Goal: Information Seeking & Learning: Learn about a topic

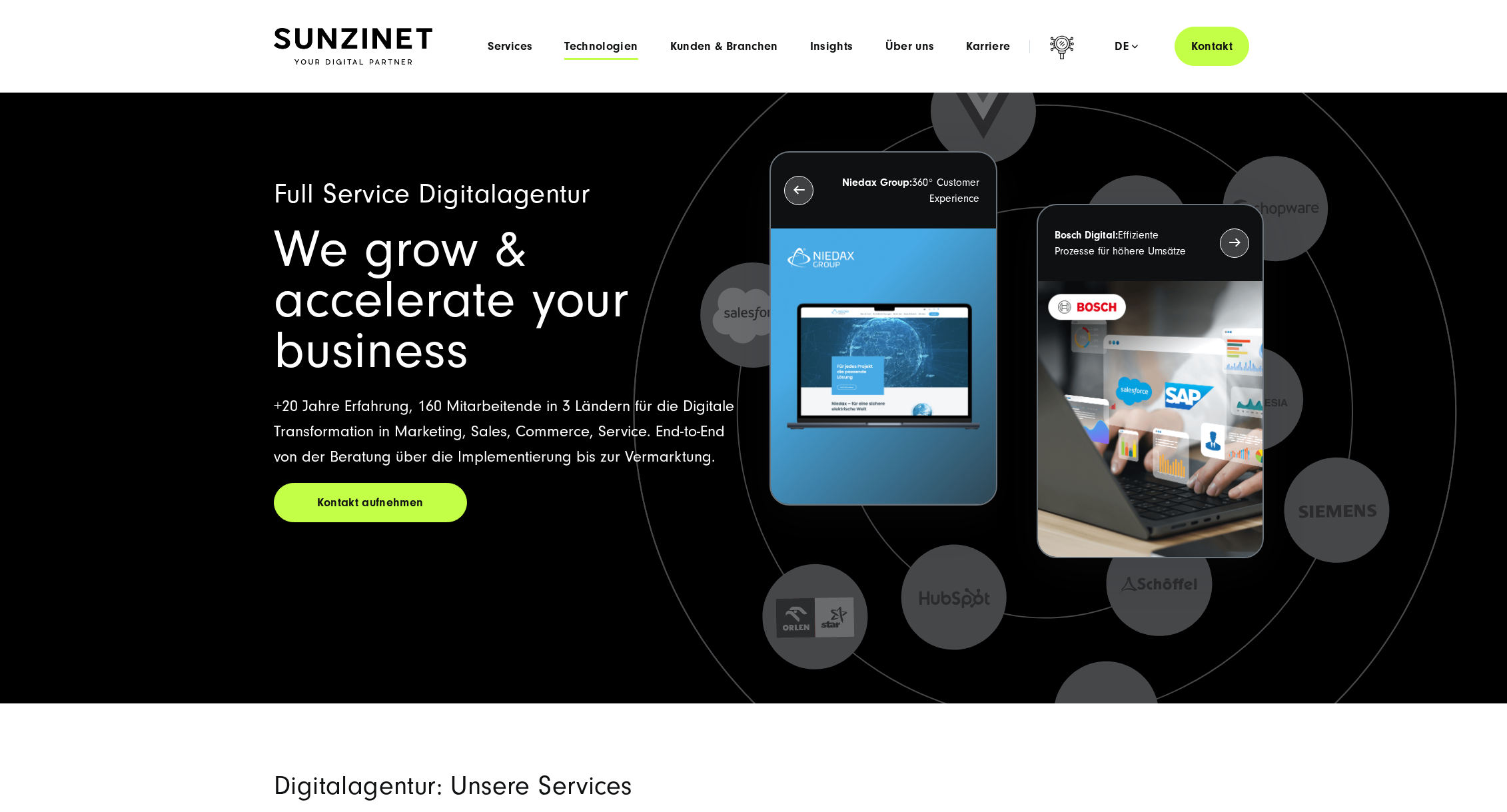
click at [621, 46] on span "Technologien" at bounding box center [600, 46] width 73 height 14
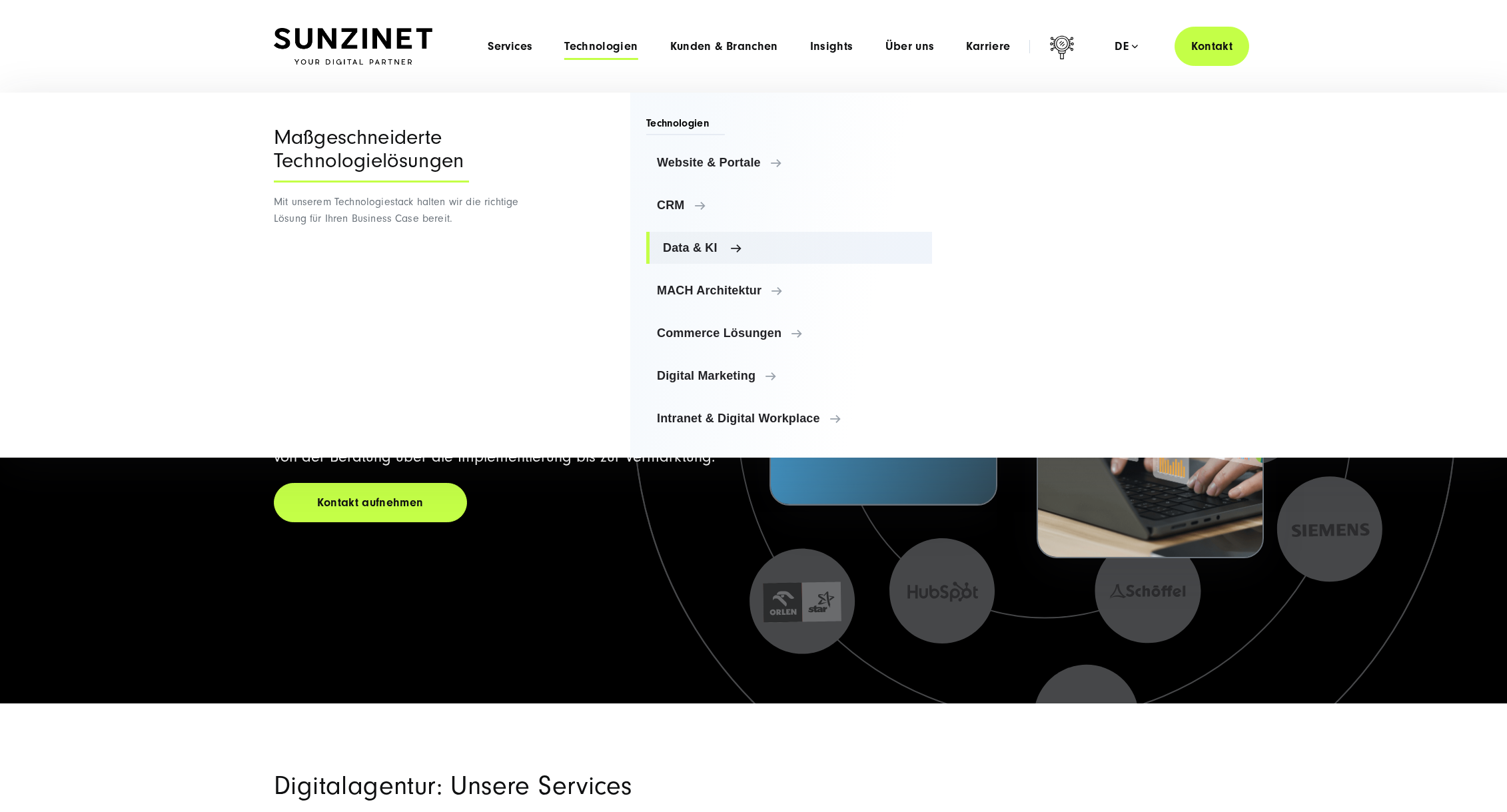
click at [685, 242] on span "Data & KI" at bounding box center [791, 248] width 258 height 14
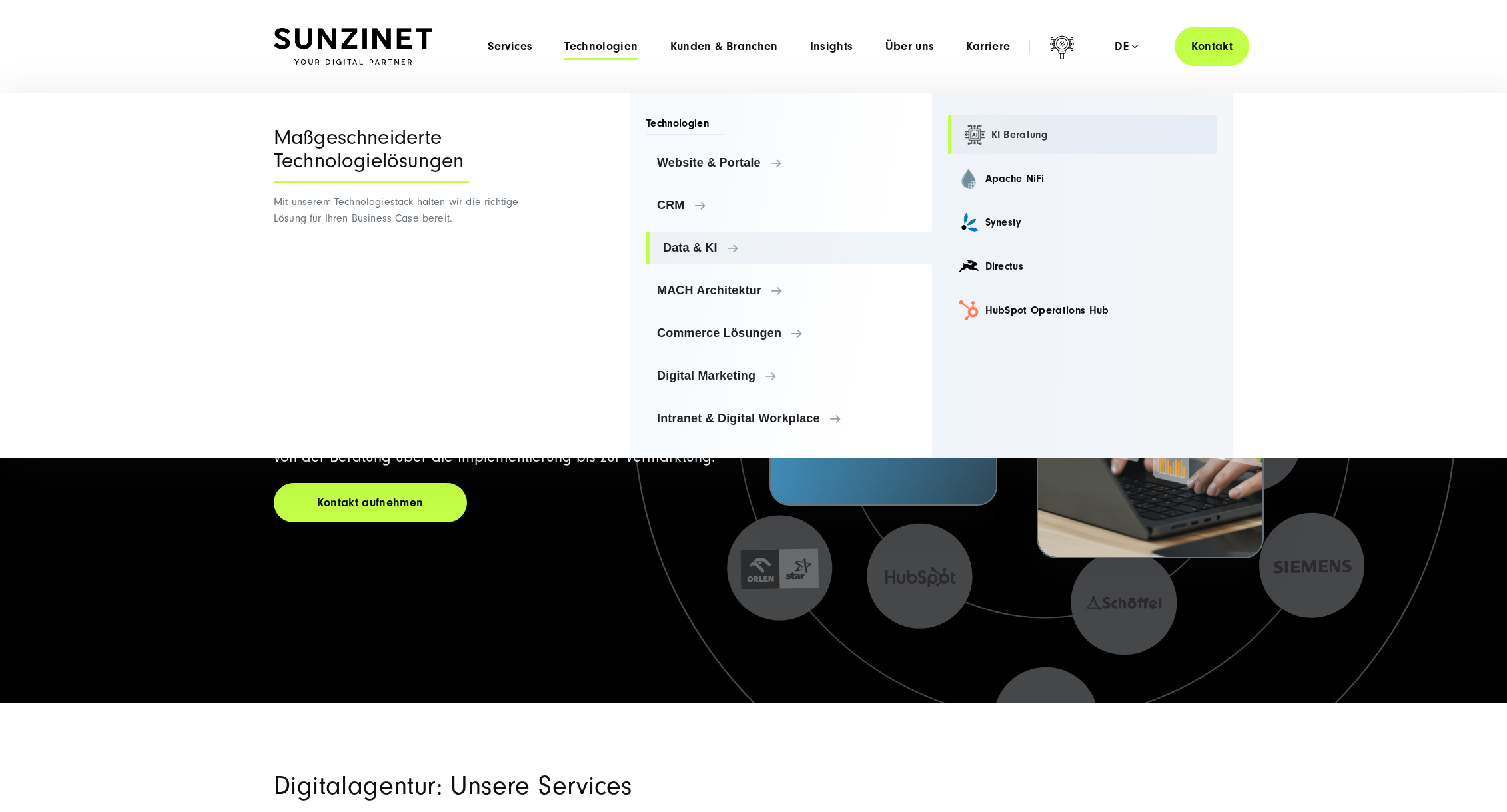
click at [1008, 138] on link "KI Beratung" at bounding box center [1083, 134] width 270 height 39
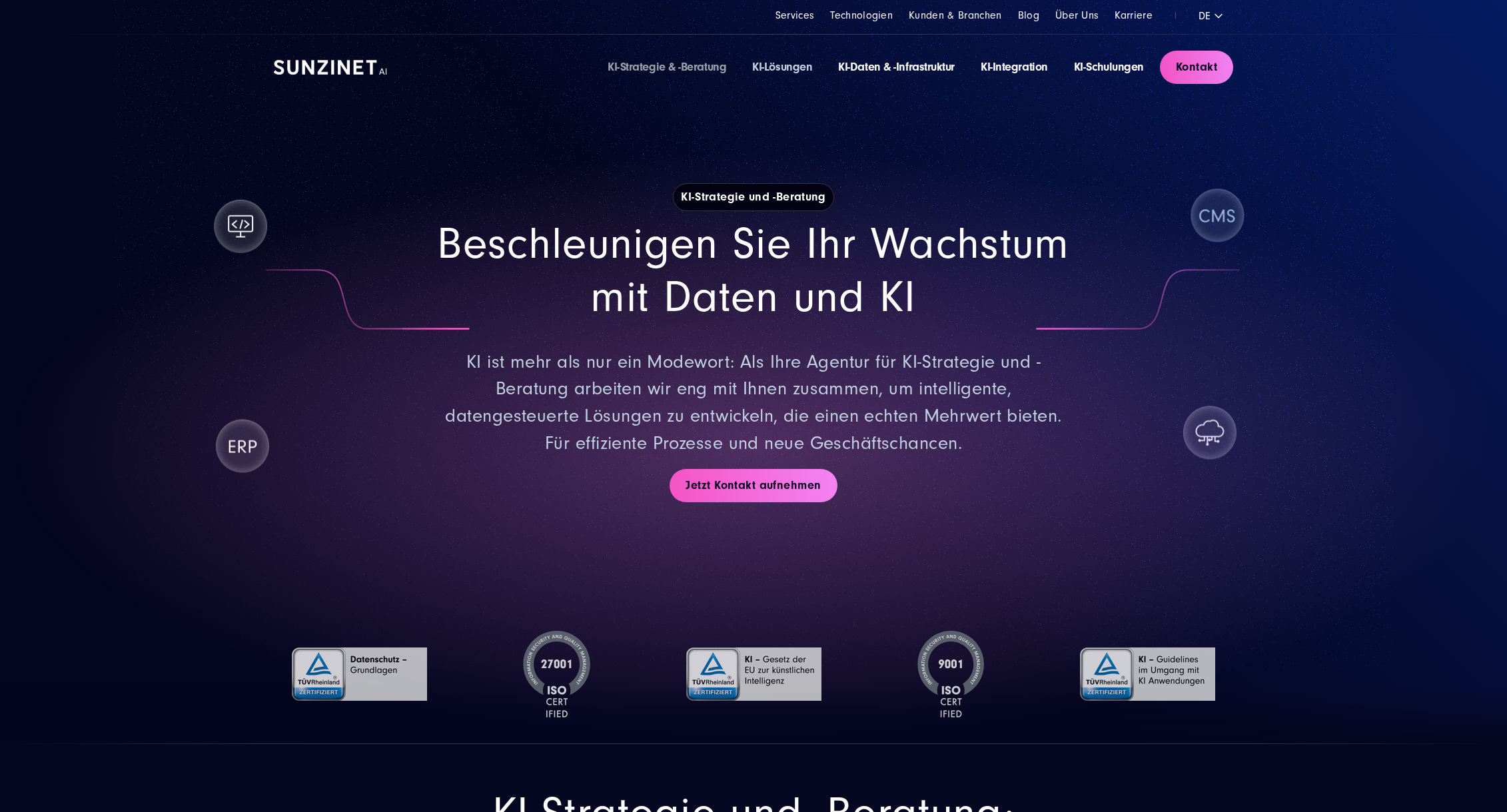
click at [795, 68] on link "KI-Lösungen" at bounding box center [781, 68] width 60 height 14
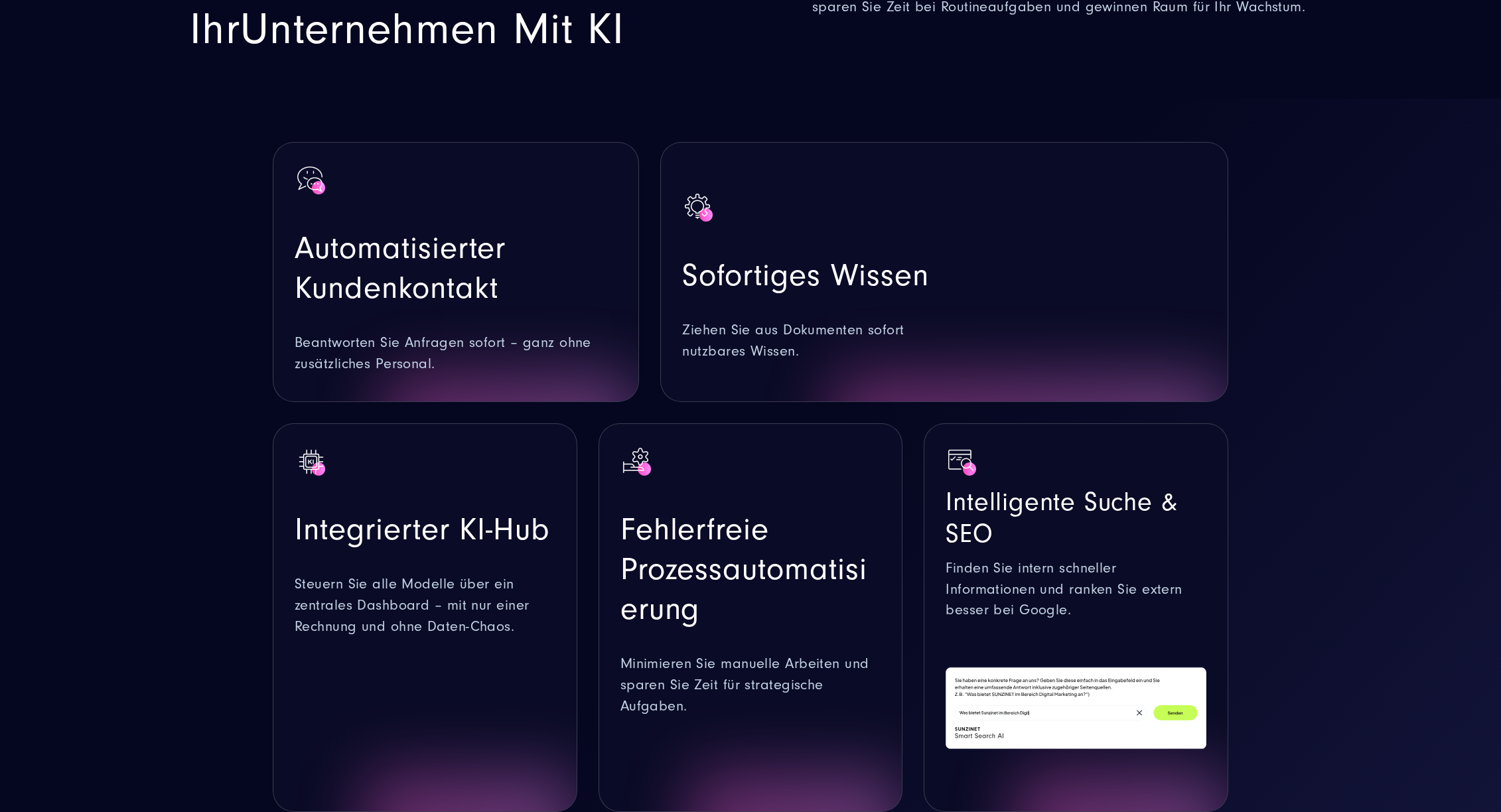
scroll to position [862, 0]
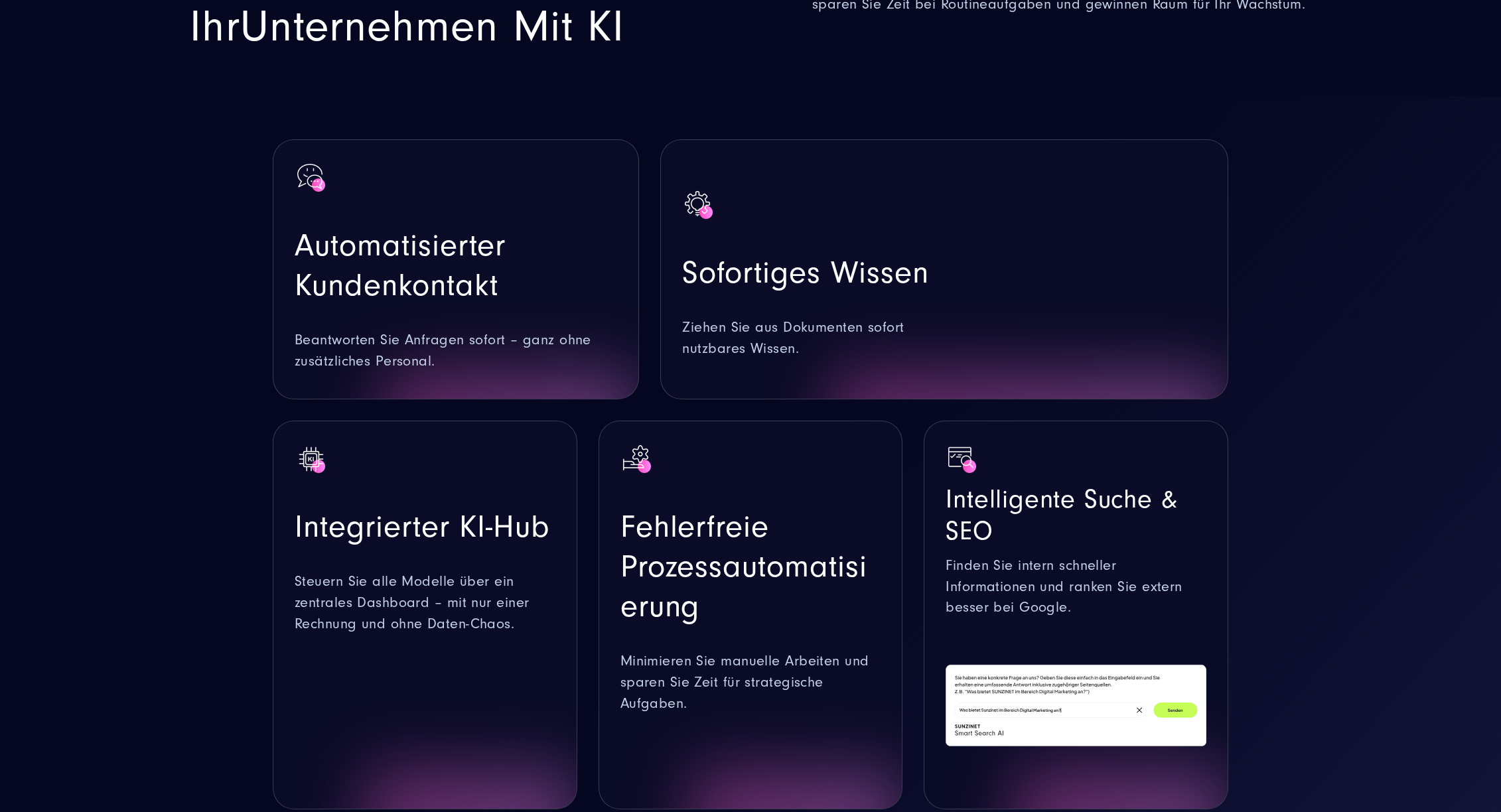
click at [473, 508] on span "Integrierter KI-Hub" at bounding box center [422, 526] width 256 height 36
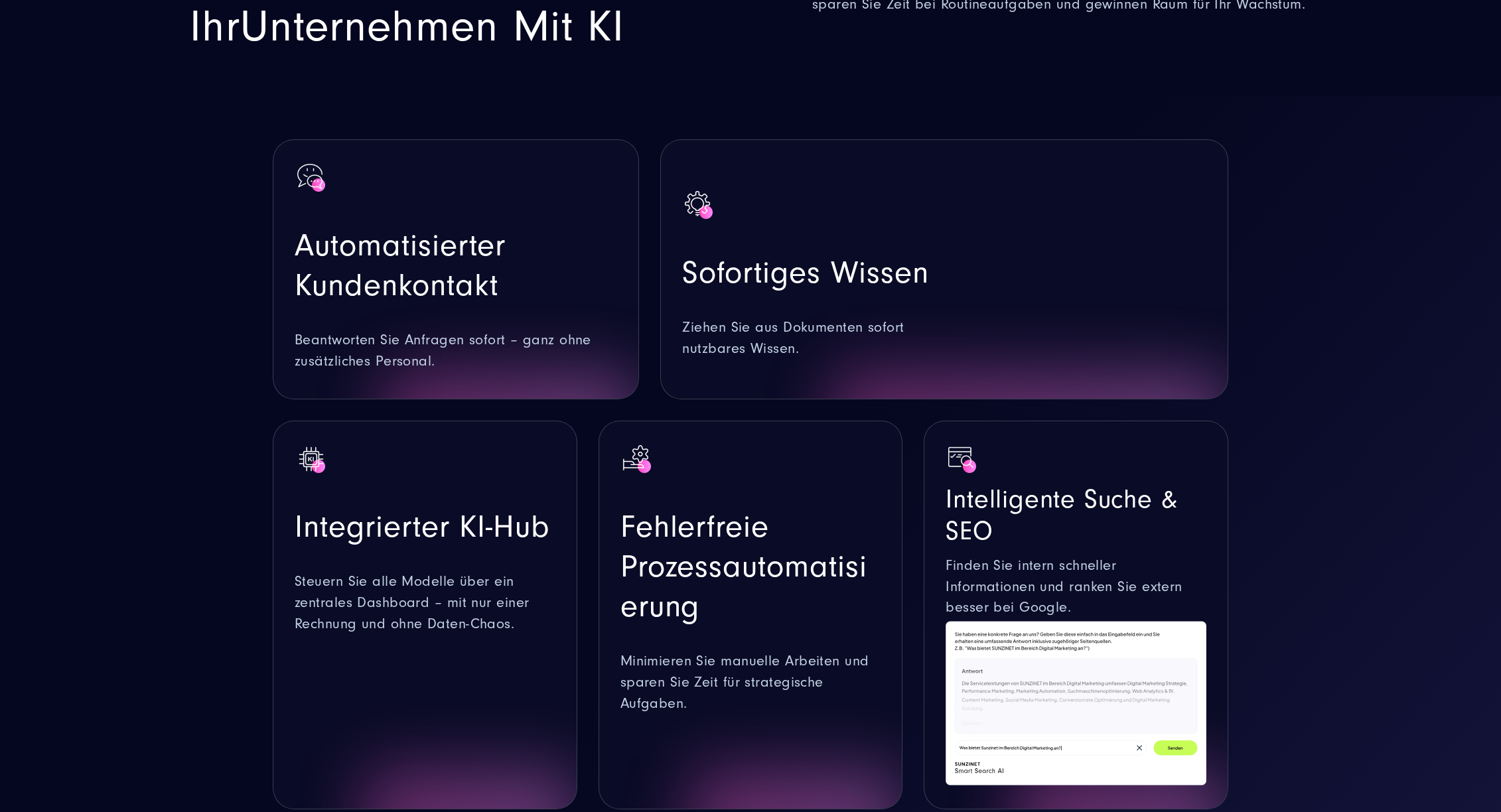
click at [312, 442] on img at bounding box center [311, 458] width 33 height 33
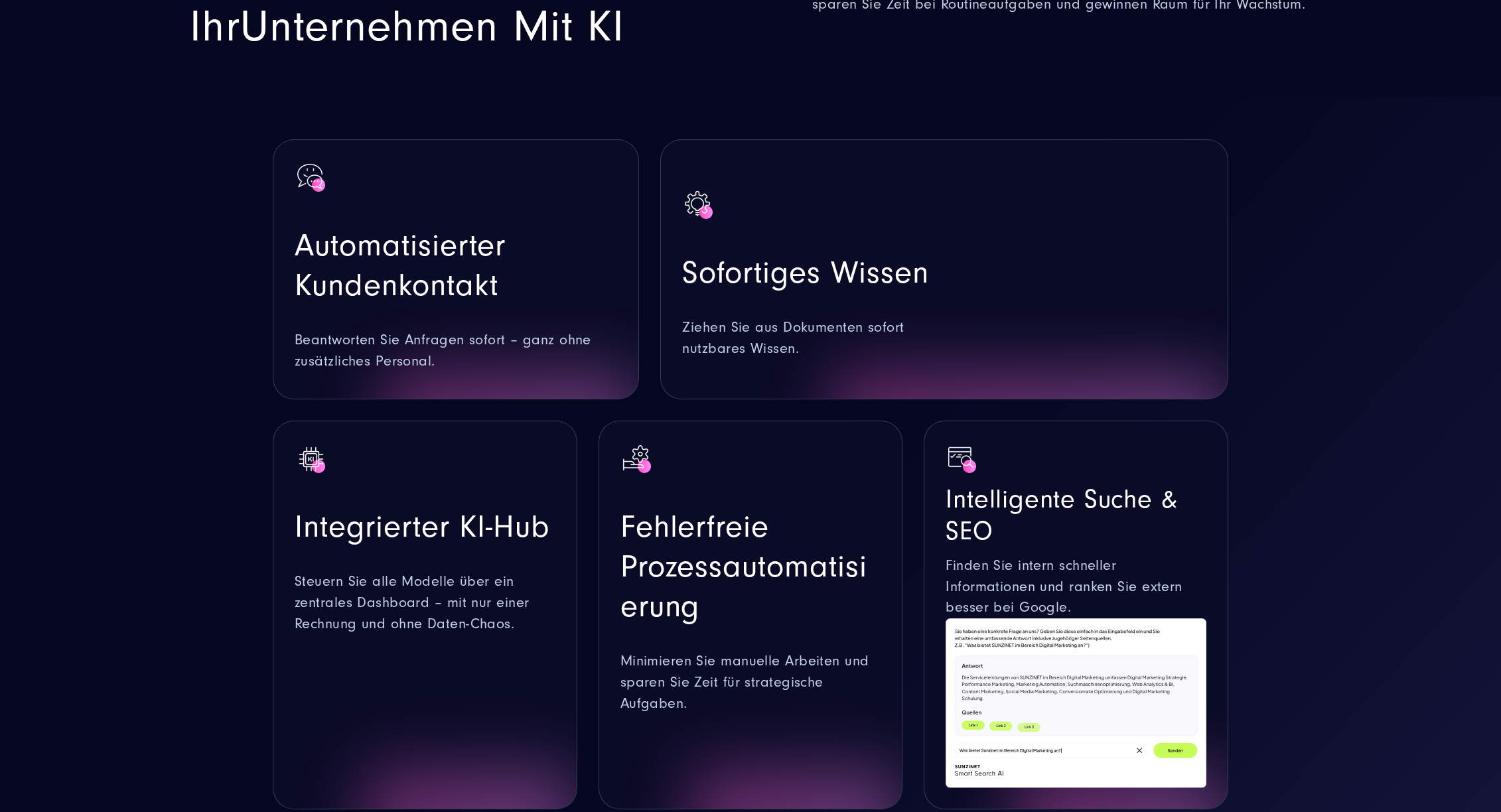
click at [411, 574] on p "Steuern Sie alle Modelle über ein zentrales Dashboard – mit nur einer Rechnung …" at bounding box center [425, 602] width 261 height 64
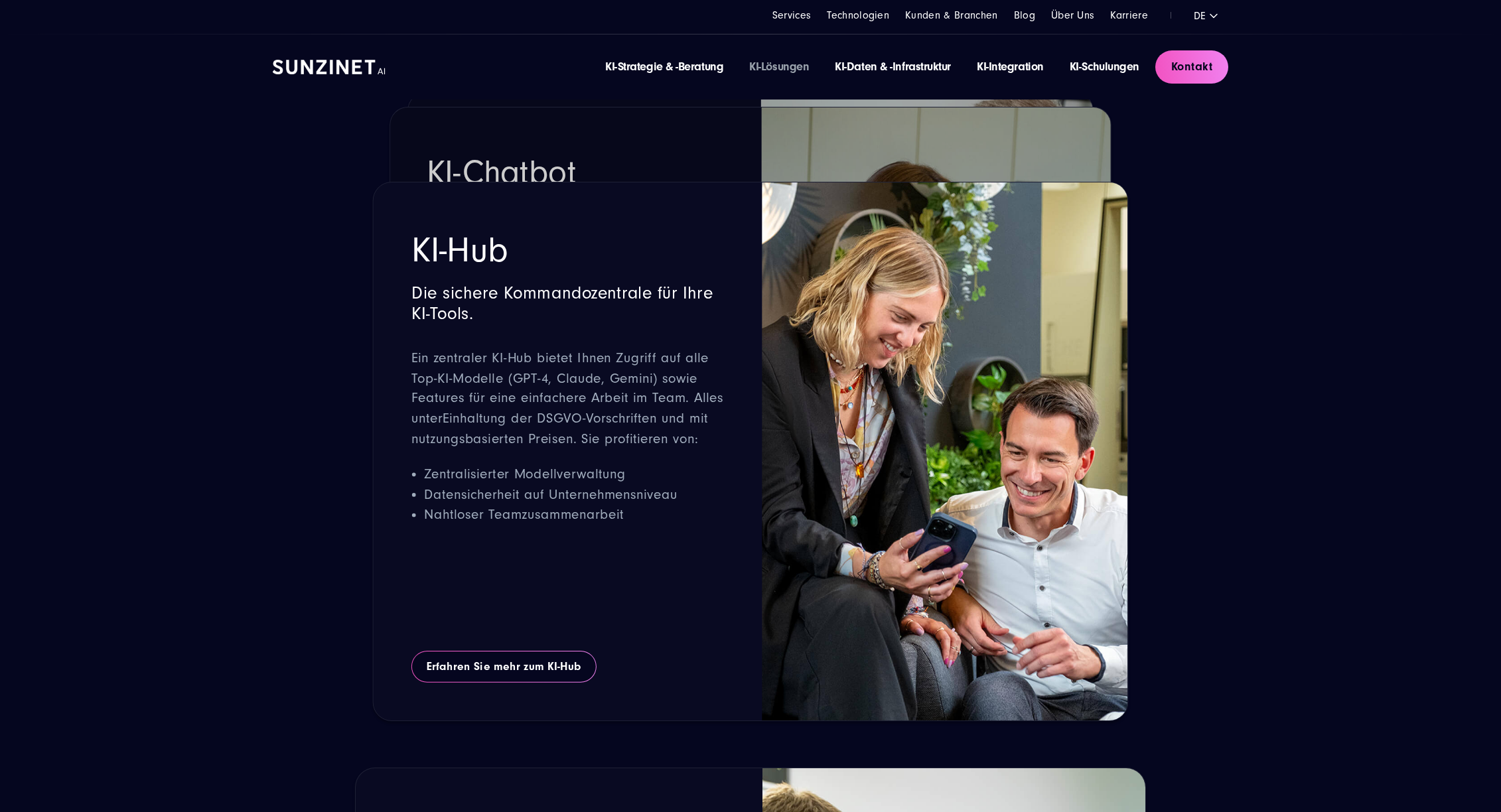
scroll to position [2984, 0]
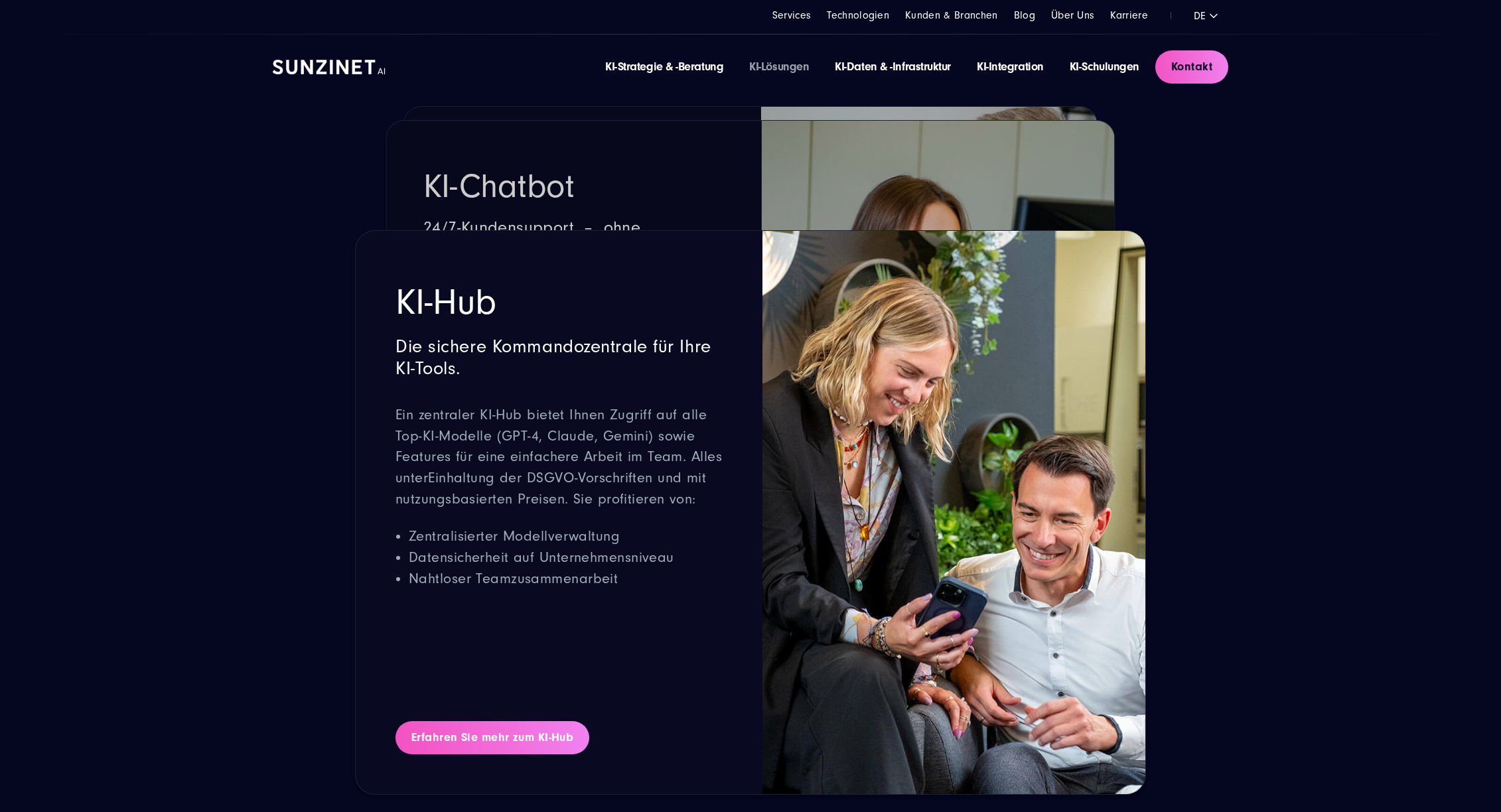
click at [499, 721] on link "Erfahren Sie mehr zum KI-Hub" at bounding box center [492, 737] width 194 height 33
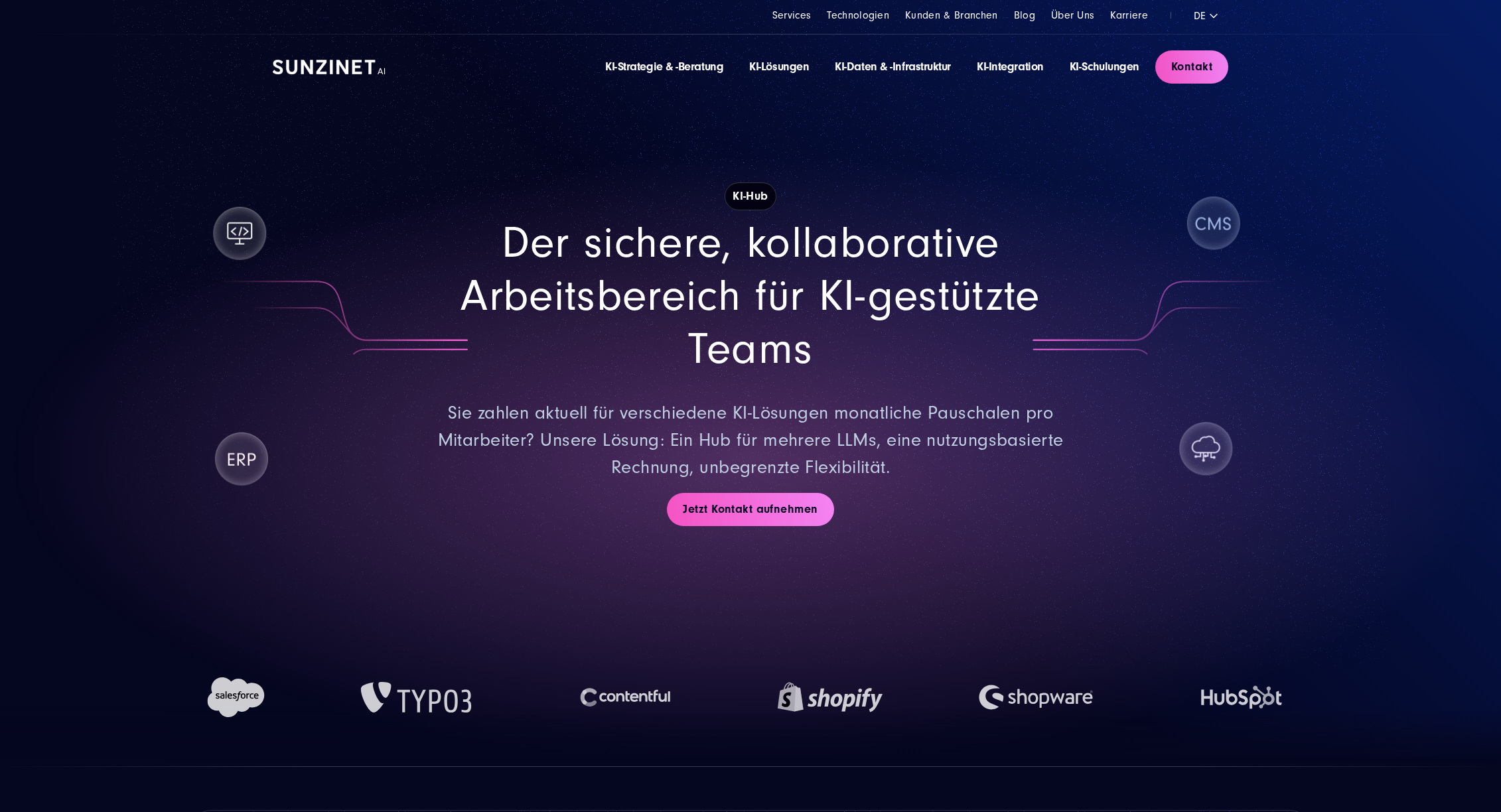
drag, startPoint x: 1024, startPoint y: 579, endPoint x: 950, endPoint y: 195, distance: 391.1
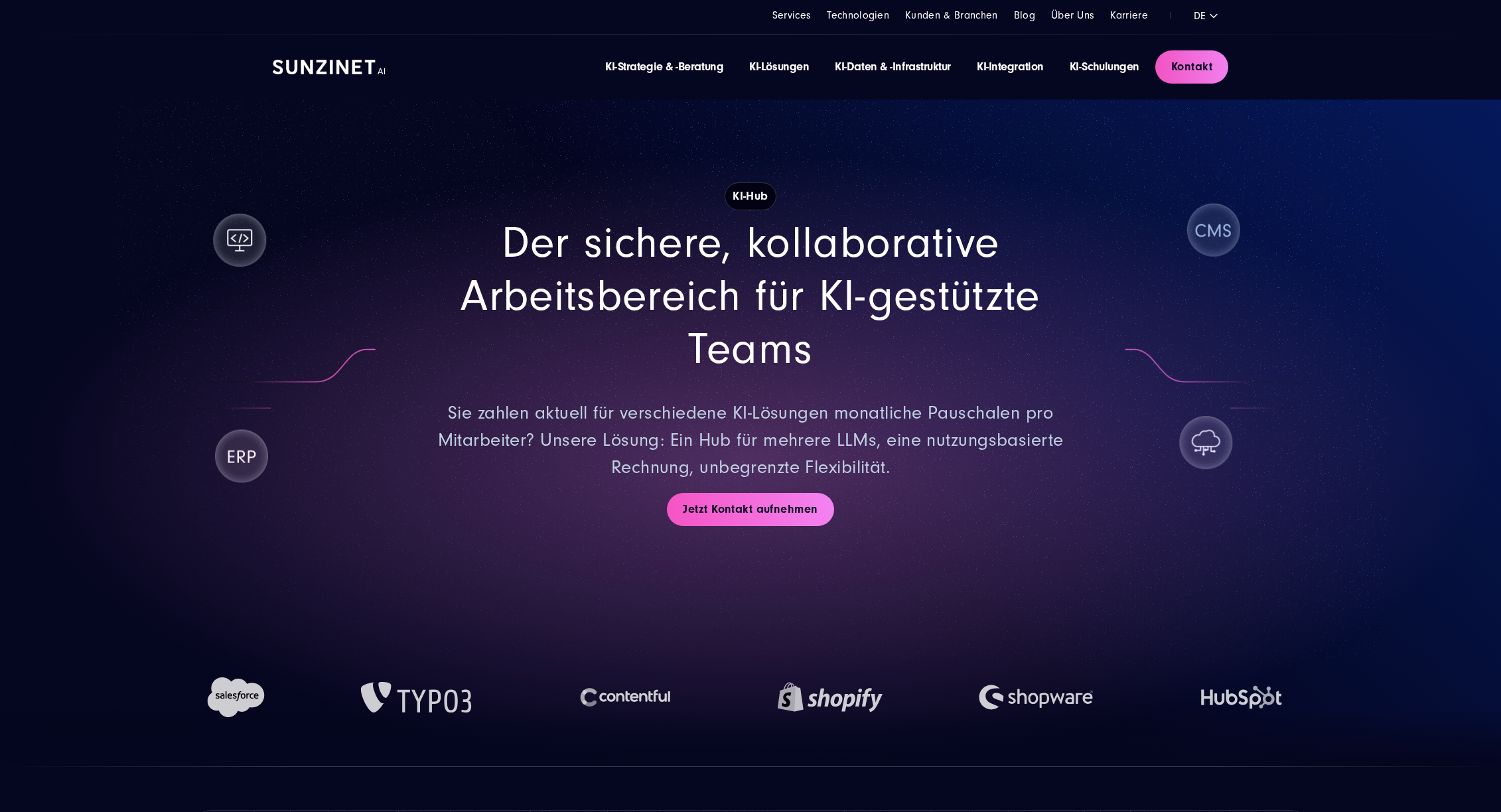
drag, startPoint x: 683, startPoint y: 629, endPoint x: 690, endPoint y: 90, distance: 539.0
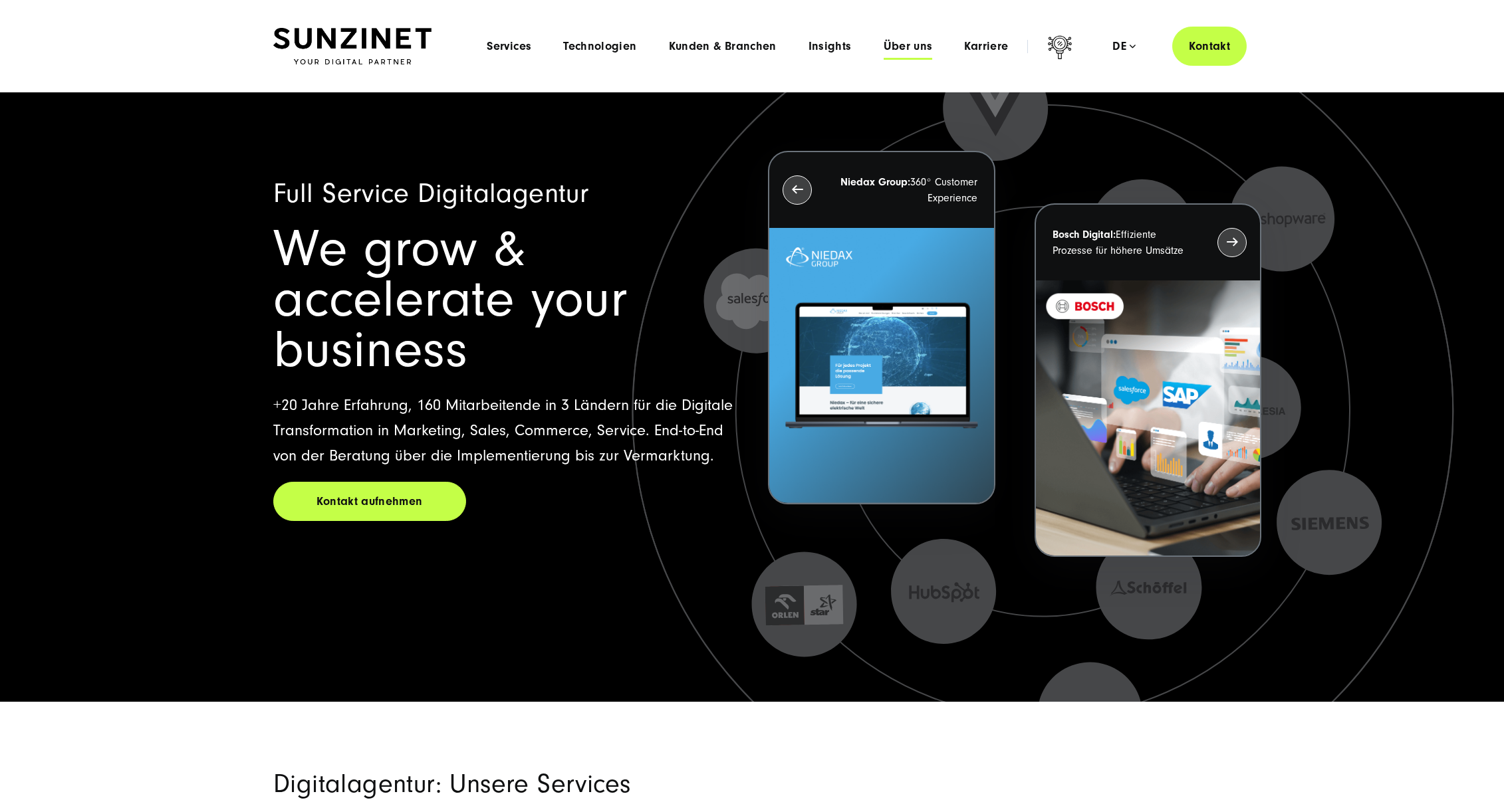
click at [898, 45] on span "Über uns" at bounding box center [907, 46] width 49 height 13
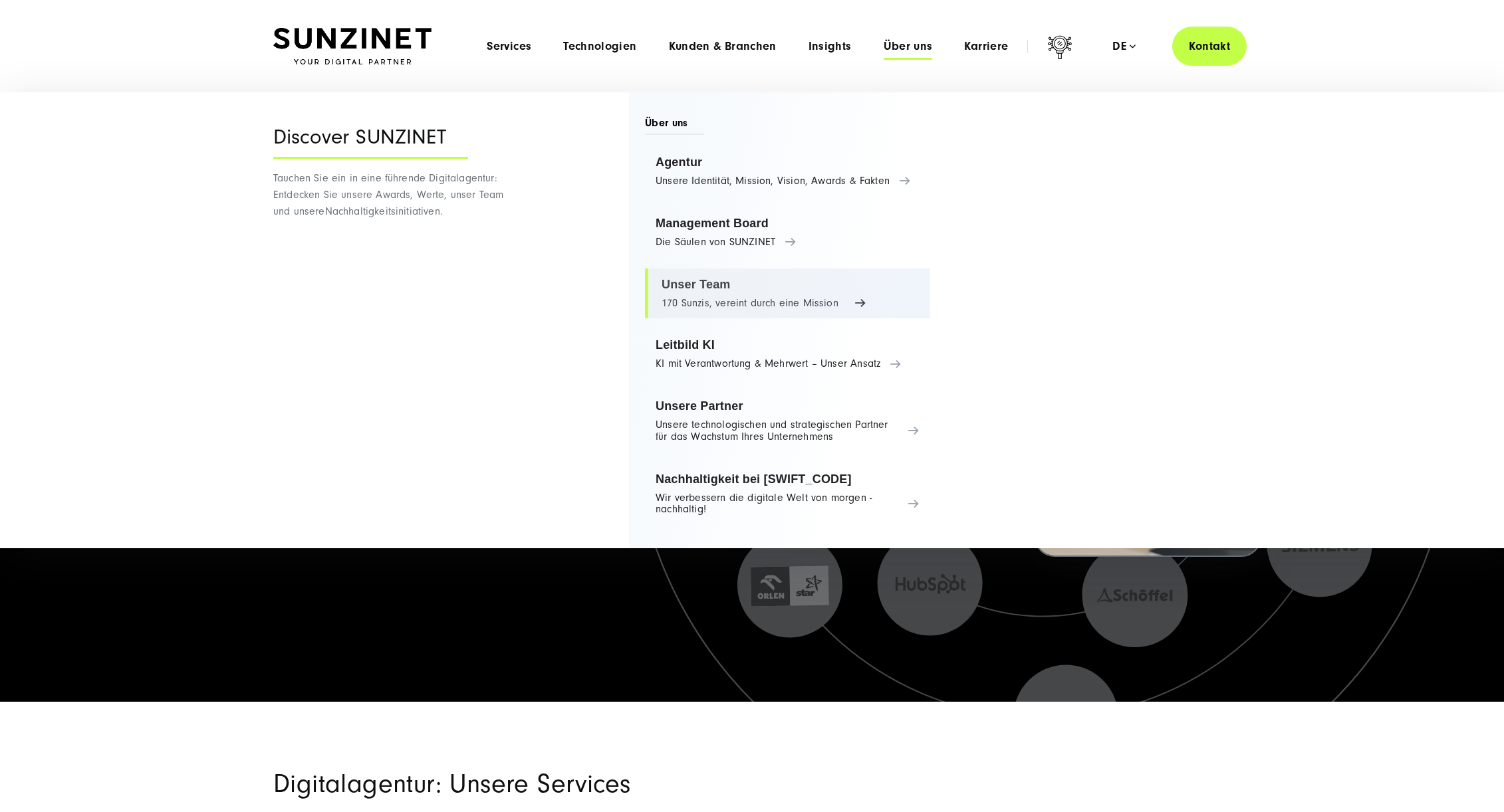
click at [700, 290] on link "Unser Team 170 Sunzis, vereint durch eine Mission" at bounding box center [787, 294] width 285 height 50
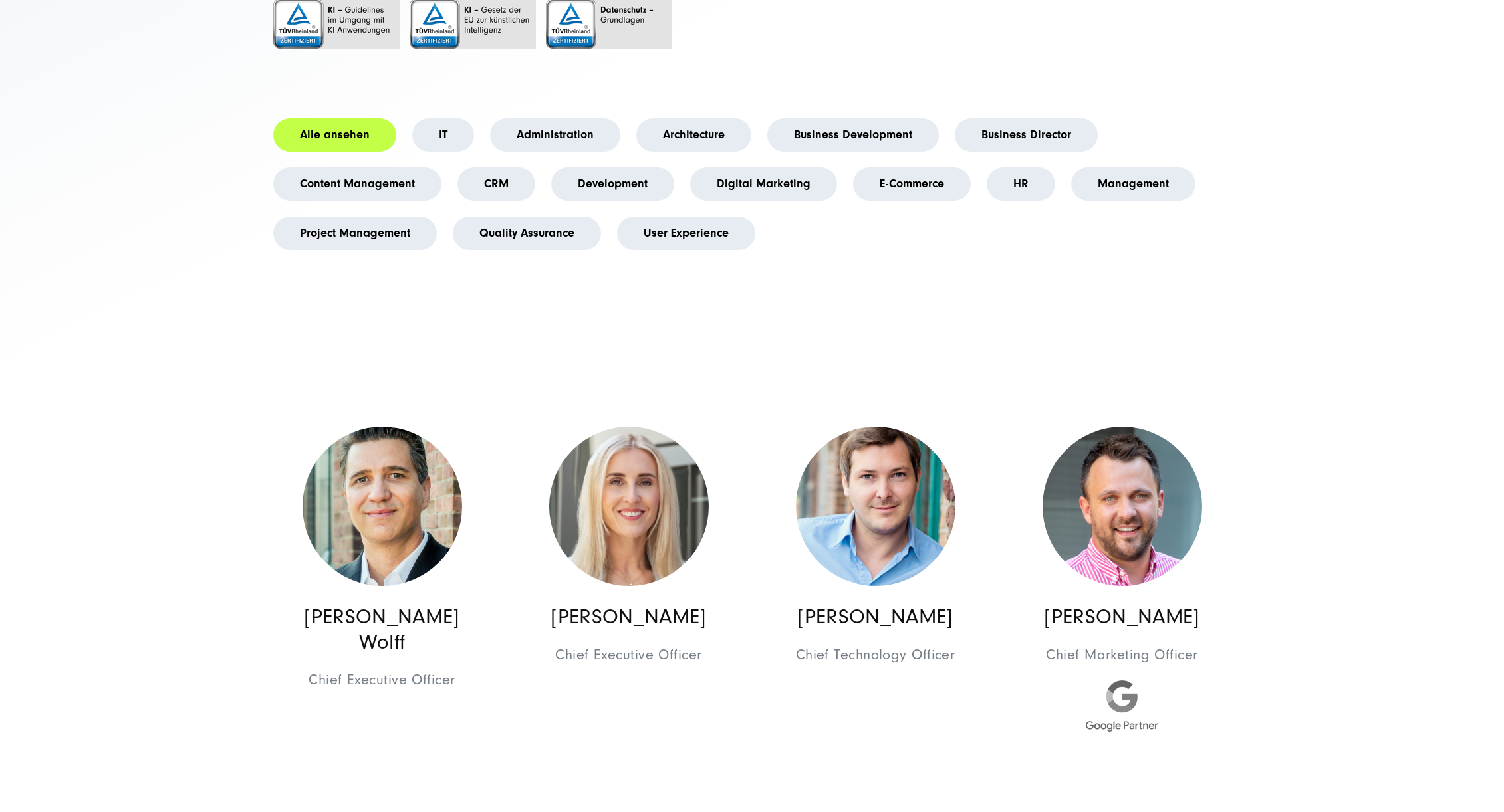
scroll to position [399, 0]
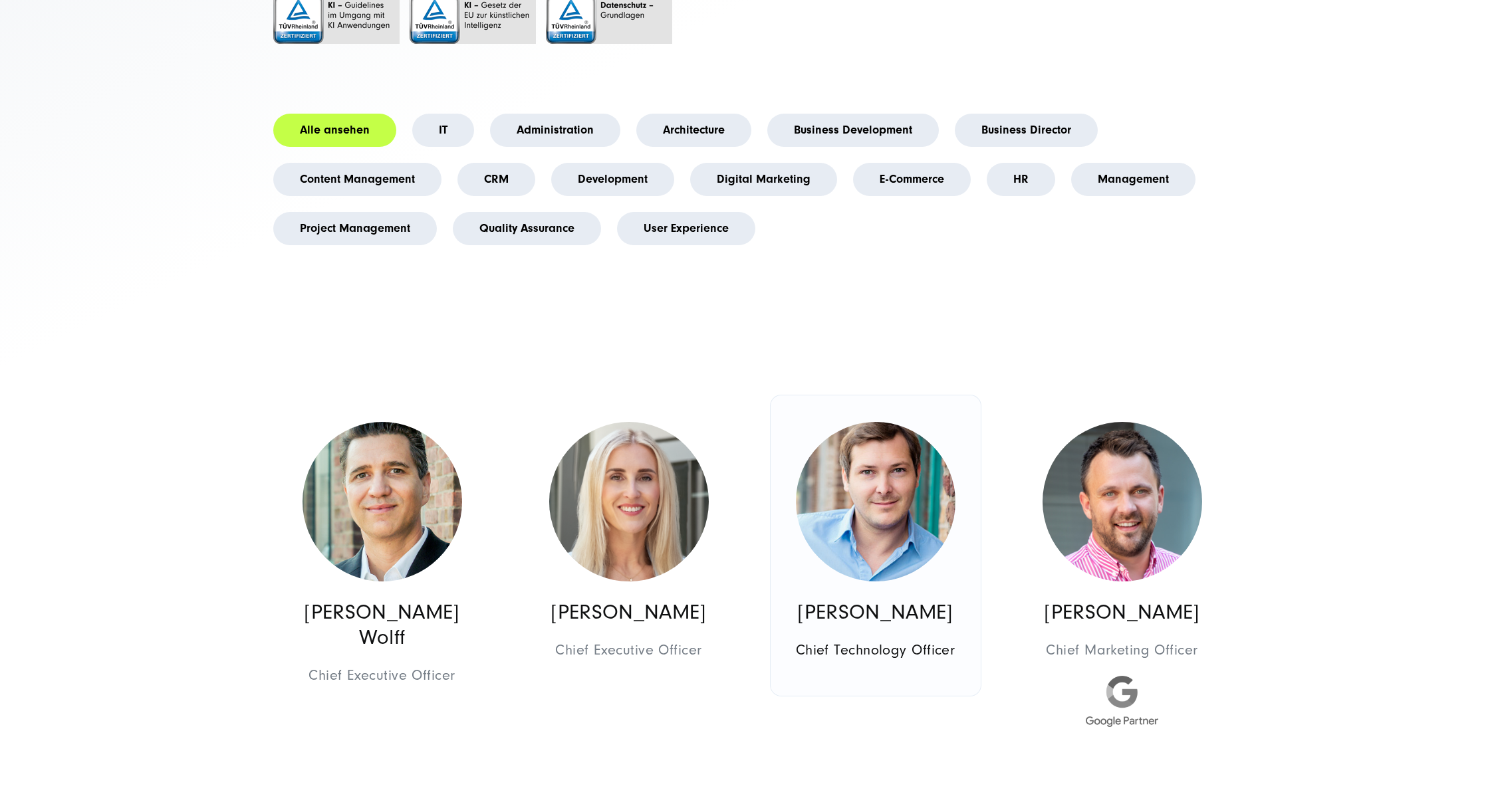
click at [854, 480] on img at bounding box center [876, 502] width 160 height 160
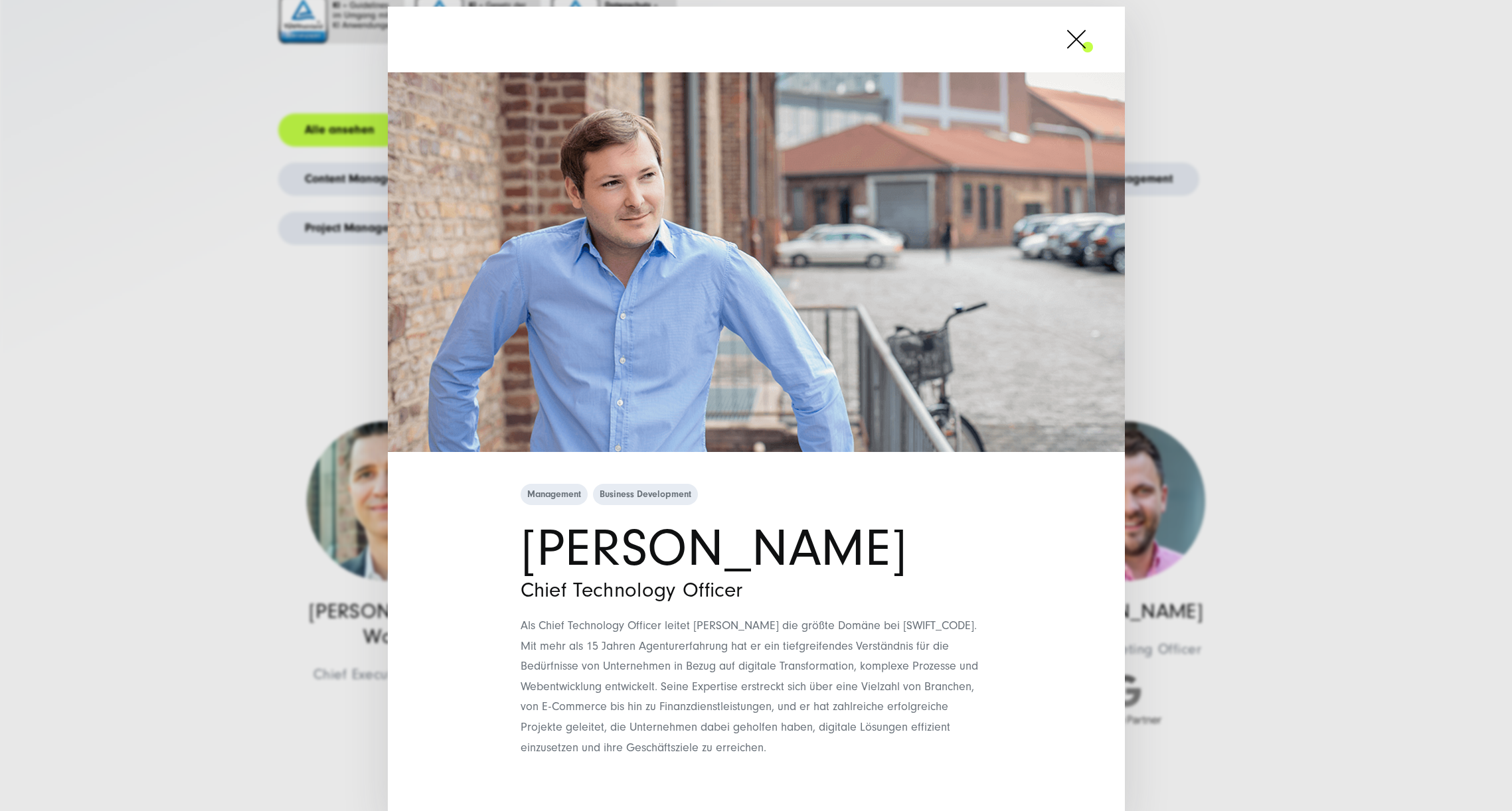
click at [252, 336] on div "Management Business Development [PERSON_NAME] Chief Technology Officer Als Chie…" at bounding box center [756, 406] width 1512 height 811
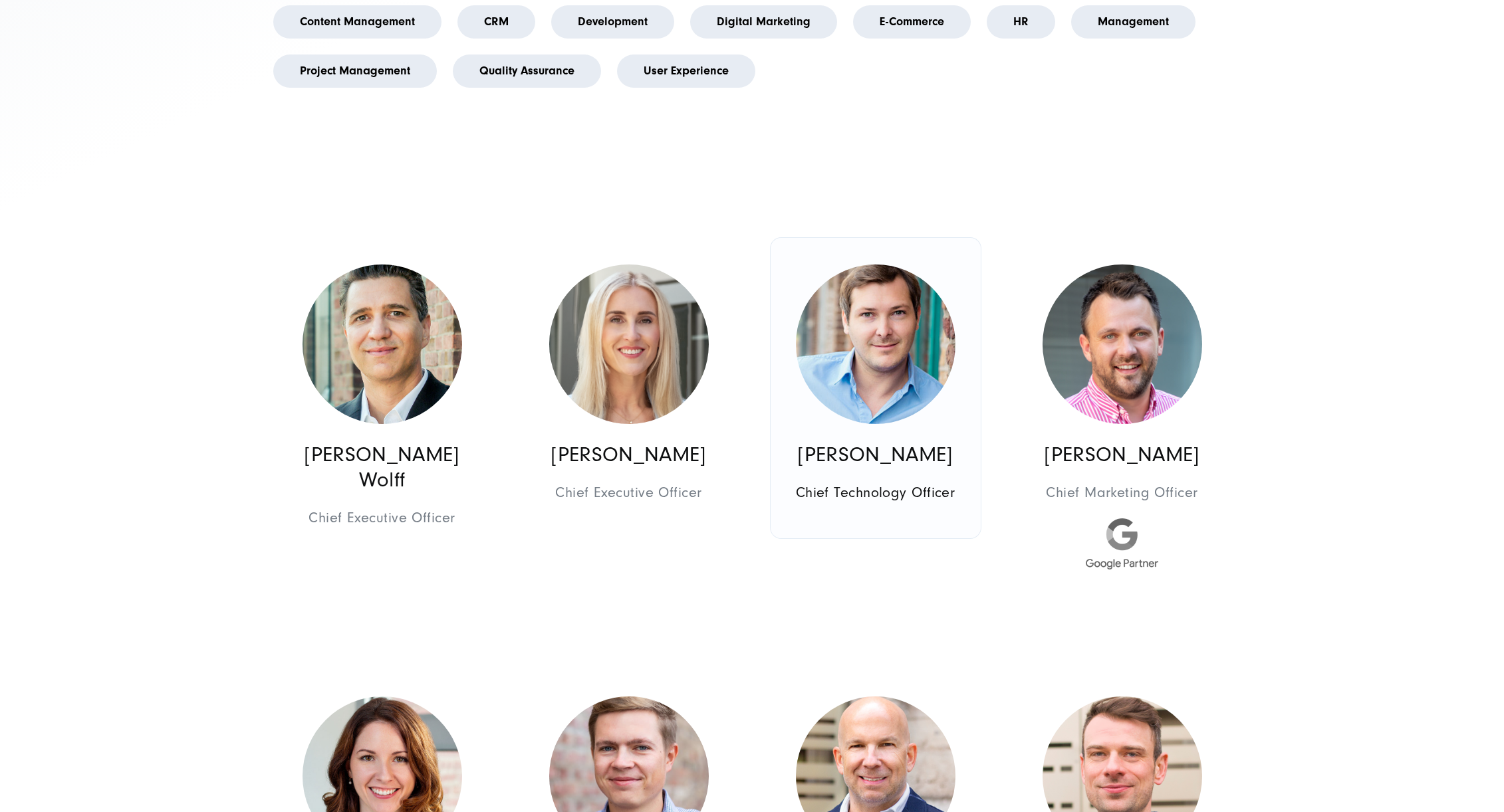
scroll to position [598, 0]
